Goal: Information Seeking & Learning: Find specific fact

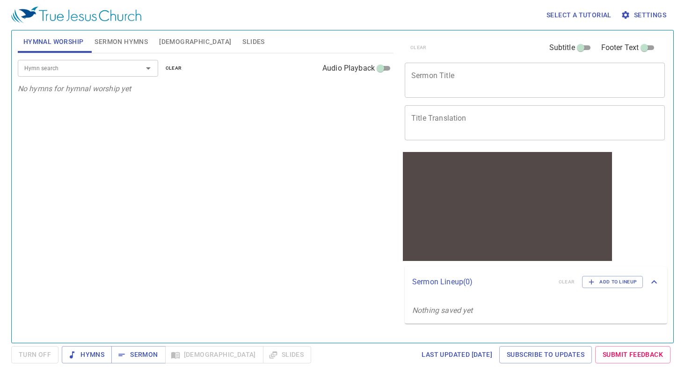
click at [167, 41] on span "[DEMOGRAPHIC_DATA]" at bounding box center [195, 42] width 72 height 12
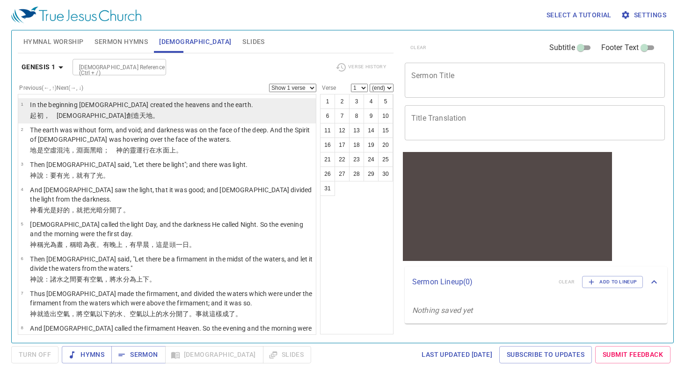
click at [152, 115] on p "﻿起初 ，　[DEMOGRAPHIC_DATA] 創造 天 地 。" at bounding box center [141, 115] width 223 height 9
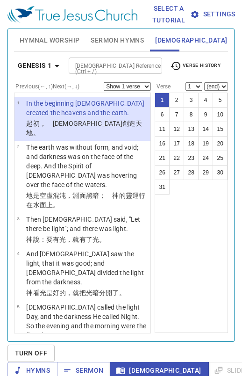
click at [86, 69] on input "[DEMOGRAPHIC_DATA] Reference (Ctrl + /)" at bounding box center [108, 65] width 73 height 11
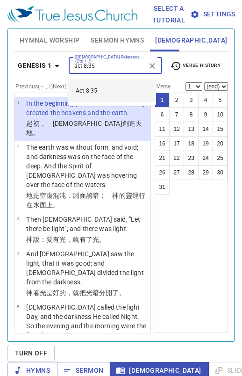
type input "act 8:35"
select select "35"
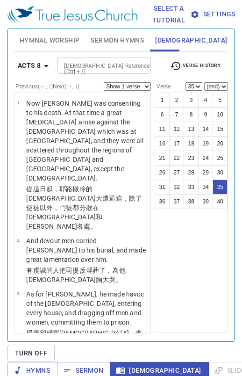
scroll to position [31, 0]
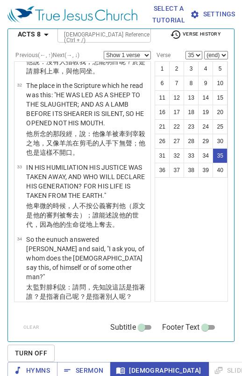
click at [140, 52] on select "Show 1 verse Show 2 verses Show 3 verses Show 4 verses Show 5 verses" at bounding box center [127, 55] width 47 height 8
select select "3"
click at [104, 51] on select "Show 1 verse Show 2 verses Show 3 verses Show 4 verses Show 5 verses" at bounding box center [127, 55] width 47 height 8
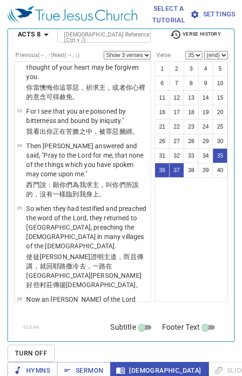
scroll to position [1449, 0]
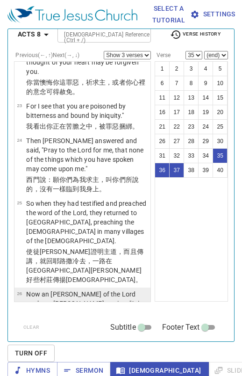
click at [90, 290] on p "Now an [PERSON_NAME] of the Lord spoke to [PERSON_NAME], saying, "Arise and go …" at bounding box center [87, 318] width 122 height 56
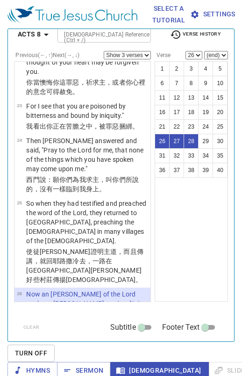
scroll to position [1680, 0]
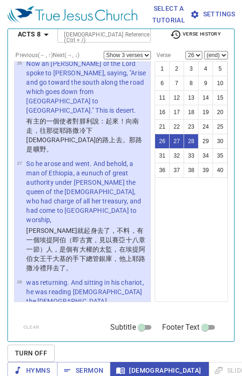
click at [91, 331] on p "Then the Spirit said to [PERSON_NAME], "Go near and overtake this chariot."" at bounding box center [87, 340] width 122 height 19
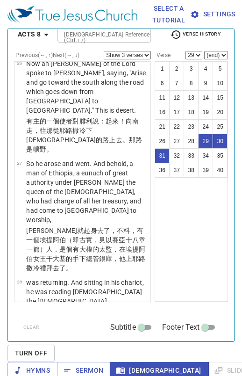
scroll to position [1910, 0]
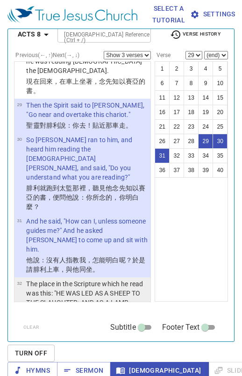
click at [83, 279] on p "The place in the Scripture which he read was this: "HE WAS LED AS A SHEEP TO TH…" at bounding box center [87, 302] width 122 height 47
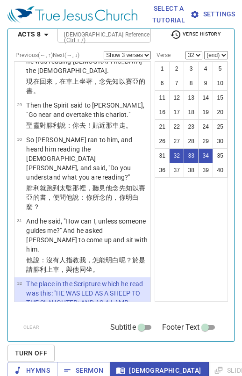
scroll to position [2141, 0]
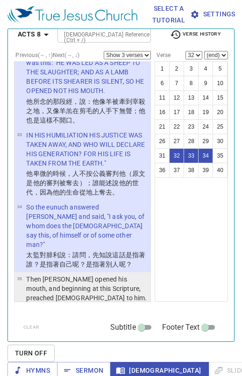
click at [90, 304] on p "[PERSON_NAME] 就 開 口 從 這 經上 起 ，對他 傳講 [DEMOGRAPHIC_DATA] 。" at bounding box center [87, 313] width 122 height 19
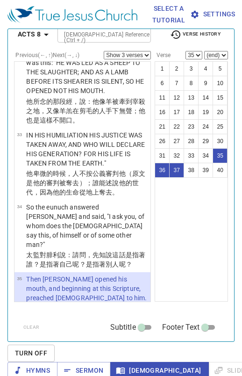
scroll to position [2372, 0]
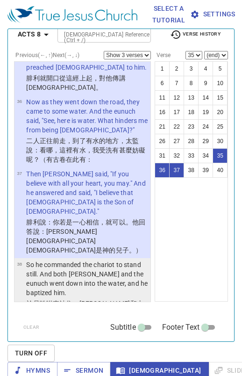
click at [110, 260] on td "So he commanded the chariot to stand still. And both [PERSON_NAME] and the eunu…" at bounding box center [87, 279] width 122 height 39
select select "38"
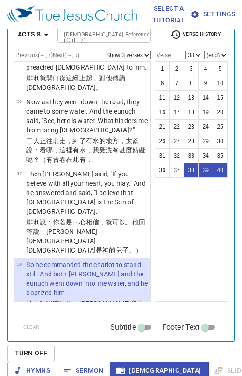
click at [91, 36] on input "[DEMOGRAPHIC_DATA] Reference (Ctrl + /)" at bounding box center [96, 34] width 73 height 11
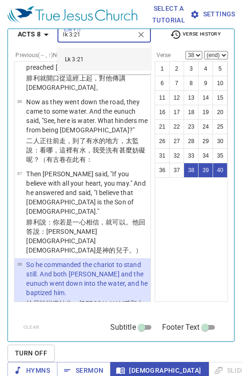
type input "lk 3:21"
select select "1"
select select "21"
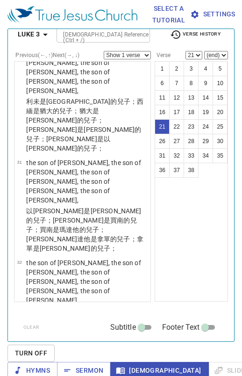
scroll to position [1347, 0]
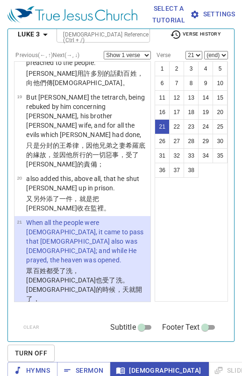
click at [140, 51] on select "Show 1 verse Show 2 verses Show 3 verses Show 4 verses Show 5 verses" at bounding box center [127, 55] width 47 height 8
select select "3"
click at [104, 51] on select "Show 1 verse Show 2 verses Show 3 verses Show 4 verses Show 5 verses" at bounding box center [127, 55] width 47 height 8
click at [93, 35] on input "[DEMOGRAPHIC_DATA] Reference (Ctrl + /)" at bounding box center [95, 34] width 73 height 11
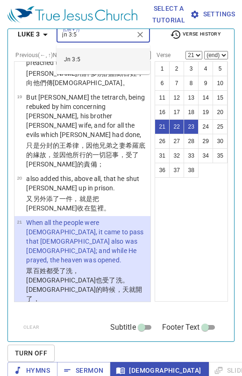
type input "jn 3:5"
select select "1"
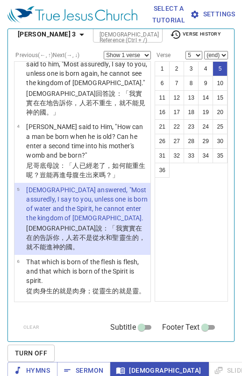
scroll to position [0, 0]
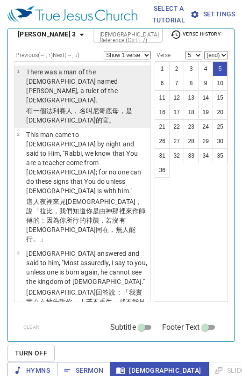
click at [92, 82] on p "There was a man of the [DEMOGRAPHIC_DATA] named [PERSON_NAME], a ruler of the […" at bounding box center [87, 85] width 122 height 37
select select "1"
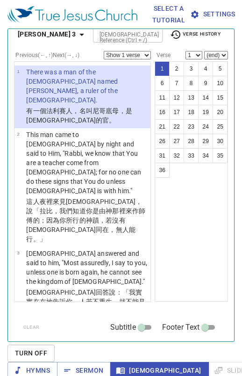
click at [141, 53] on select "Show 1 verse Show 2 verses Show 3 verses Show 4 verses Show 5 verses" at bounding box center [127, 55] width 47 height 8
select select "3"
click at [104, 51] on select "Show 1 verse Show 2 verses Show 3 verses Show 4 verses Show 5 verses" at bounding box center [127, 55] width 47 height 8
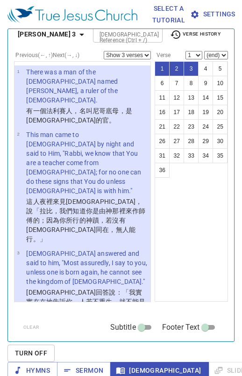
scroll to position [231, 0]
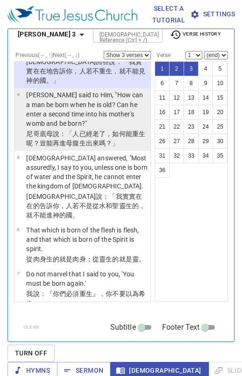
click at [105, 90] on p "[PERSON_NAME] said to Him, "How can a man be born when he is old? Can he enter …" at bounding box center [87, 108] width 122 height 37
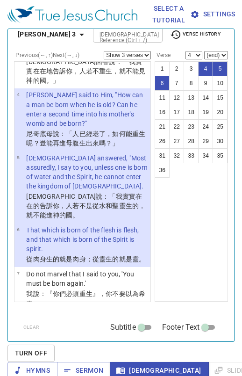
scroll to position [131, 0]
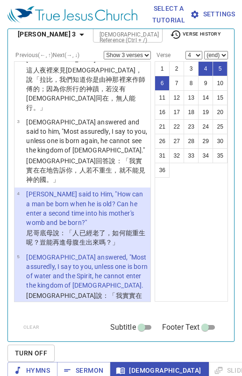
click at [105, 66] on p "這人夜裡 來見 [DEMOGRAPHIC_DATA] ， 說 「拉比，我們知道 你是由 神 那裡來作 師傅的 ；因為 你 所 行的 神蹟 ，若沒有[DEMOG…" at bounding box center [87, 88] width 122 height 47
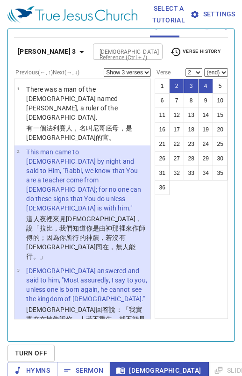
scroll to position [231, 0]
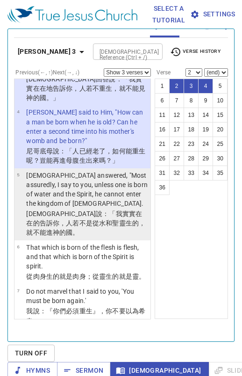
click at [92, 171] on p "[DEMOGRAPHIC_DATA] answered, "Most assuredly, I say to you, unless one is born …" at bounding box center [87, 189] width 122 height 37
select select "5"
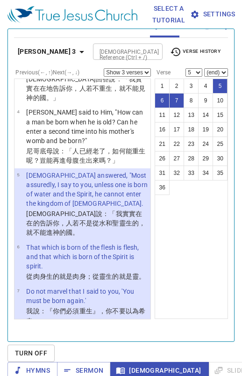
click at [96, 54] on input "[DEMOGRAPHIC_DATA] Reference (Ctrl + /)" at bounding box center [120, 51] width 49 height 11
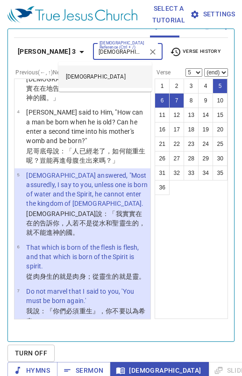
type input "[DEMOGRAPHIC_DATA]"
select select "1"
select select "19"
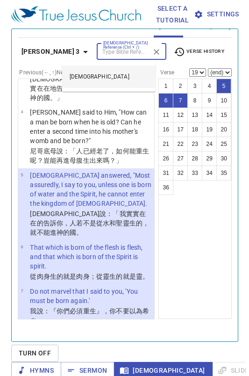
scroll to position [35, 0]
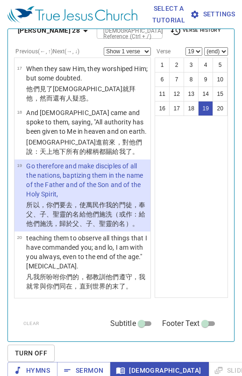
click at [140, 49] on select "Show 1 verse Show 2 verses Show 3 verses Show 4 verses Show 5 verses" at bounding box center [127, 51] width 47 height 8
select select "2"
click at [104, 47] on select "Show 1 verse Show 2 verses Show 3 verses Show 4 verses Show 5 verses" at bounding box center [127, 51] width 47 height 8
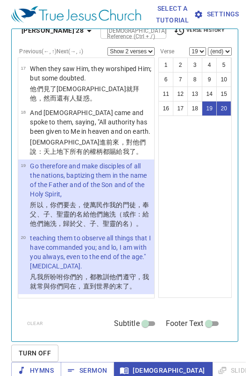
scroll to position [853, 0]
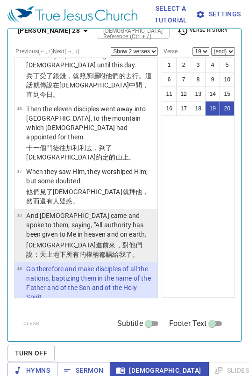
click at [58, 211] on p "And [DEMOGRAPHIC_DATA] came and spoke to them, saying, "All authority has been …" at bounding box center [90, 225] width 129 height 28
select select "18"
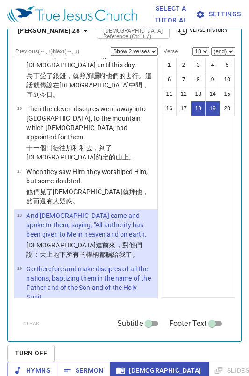
click at [103, 31] on input "[DEMOGRAPHIC_DATA] Reference (Ctrl + /)" at bounding box center [125, 30] width 51 height 11
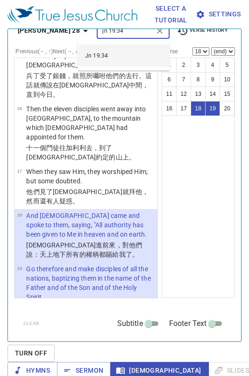
type input "jn 19:34"
select select "1"
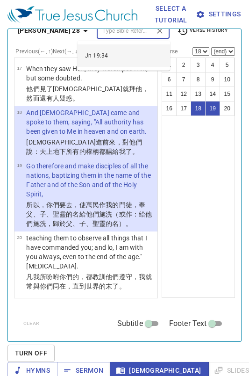
select select "34"
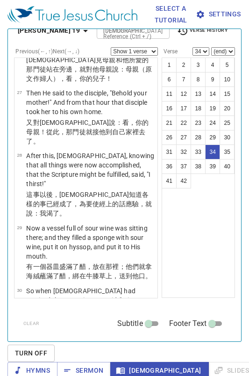
scroll to position [31, 0]
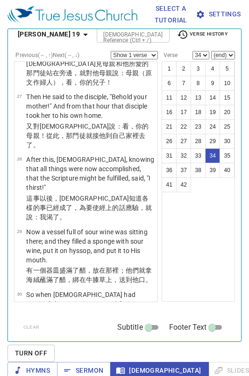
click at [155, 52] on select "Show 1 verse Show 2 verses Show 3 verses Show 4 verses Show 5 verses" at bounding box center [134, 55] width 47 height 8
select select "2"
click at [111, 51] on select "Show 1 verse Show 2 verses Show 3 verses Show 4 verses Show 5 verses" at bounding box center [134, 55] width 47 height 8
click at [100, 36] on input "[DEMOGRAPHIC_DATA] Reference (Ctrl + /)" at bounding box center [125, 34] width 51 height 11
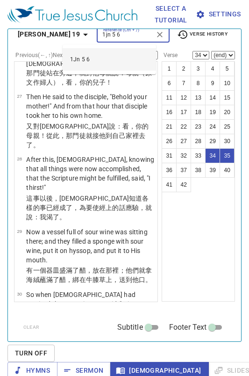
type input "1jn 5 6"
select select "1"
select select "6"
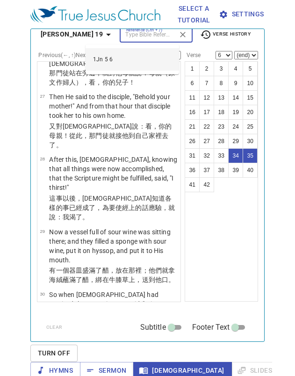
scroll to position [182, 0]
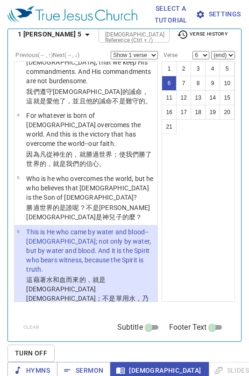
click at [155, 52] on select "Show 1 verse Show 2 verses Show 3 verses Show 4 verses Show 5 verses" at bounding box center [134, 55] width 47 height 8
select select "3"
click at [111, 51] on select "Show 1 verse Show 2 verses Show 3 verses Show 4 verses Show 5 verses" at bounding box center [134, 55] width 47 height 8
click at [33, 350] on span "Turn Off" at bounding box center [31, 354] width 32 height 12
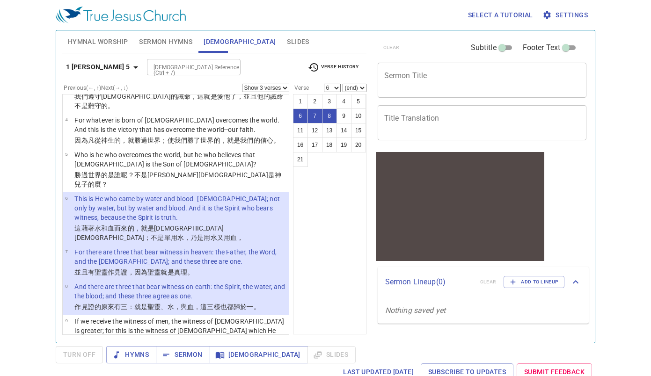
scroll to position [116, 0]
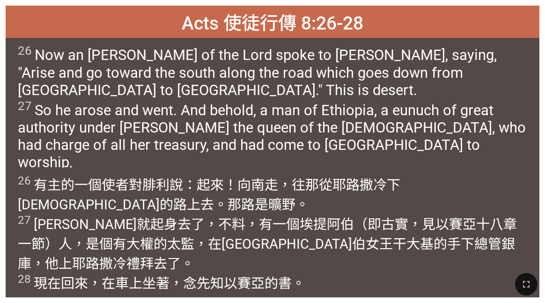
drag, startPoint x: 294, startPoint y: 148, endPoint x: 505, endPoint y: 155, distance: 211.6
click at [374, 155] on div "26 Now an [PERSON_NAME] of the Lord spoke to [PERSON_NAME], saying, "Arise and …" at bounding box center [272, 103] width 533 height 130
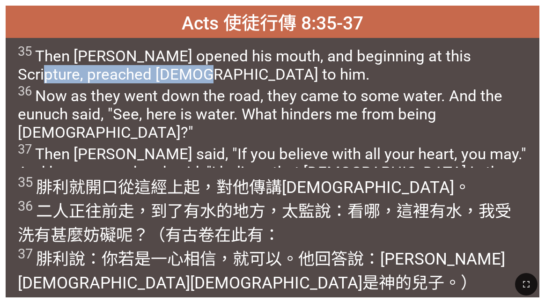
drag, startPoint x: 463, startPoint y: 61, endPoint x: 122, endPoint y: 70, distance: 341.2
click at [122, 70] on span "35 Then [PERSON_NAME] opened his mouth, and beginning at this Scripture, preach…" at bounding box center [272, 122] width 509 height 156
click at [164, 83] on span "35 Then [PERSON_NAME] opened his mouth, and beginning at this Scripture, preach…" at bounding box center [272, 122] width 509 height 156
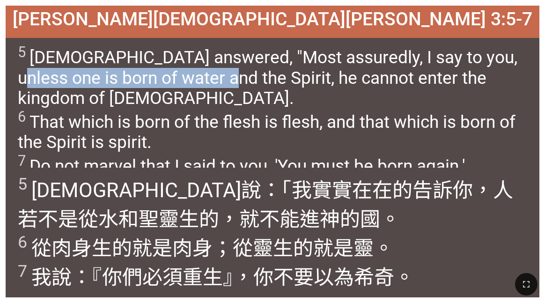
drag, startPoint x: 21, startPoint y: 78, endPoint x: 227, endPoint y: 78, distance: 206.3
click at [227, 78] on span "5 Jesus answered, "Most assuredly, I say to you, unless one is born of water an…" at bounding box center [272, 110] width 509 height 132
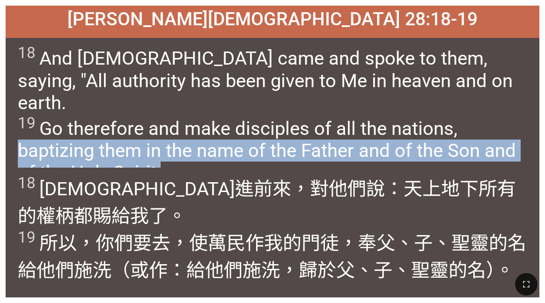
drag, startPoint x: 20, startPoint y: 131, endPoint x: 165, endPoint y: 149, distance: 146.7
click at [166, 149] on span "18 And Jesus came and spoke to them, saying, "All authority has been given to M…" at bounding box center [272, 114] width 509 height 140
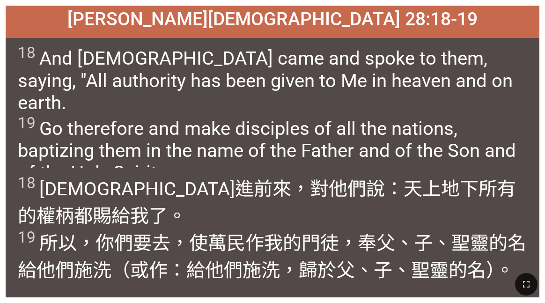
click at [193, 165] on div "18 And Jesus came and spoke to them, saying, "All authority has been given to M…" at bounding box center [272, 103] width 533 height 130
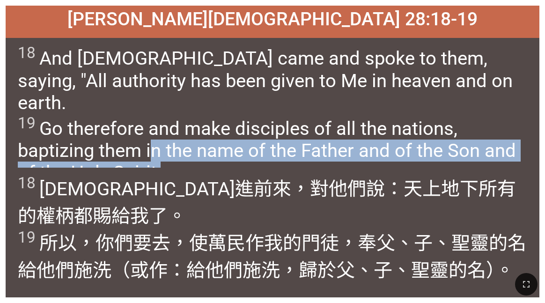
drag, startPoint x: 149, startPoint y: 127, endPoint x: 167, endPoint y: 148, distance: 27.9
click at [167, 148] on span "18 And Jesus came and spoke to them, saying, "All authority has been given to M…" at bounding box center [272, 114] width 509 height 140
click at [218, 157] on span "18 And Jesus came and spoke to them, saying, "All authority has been given to M…" at bounding box center [272, 114] width 509 height 140
